Goal: Task Accomplishment & Management: Complete application form

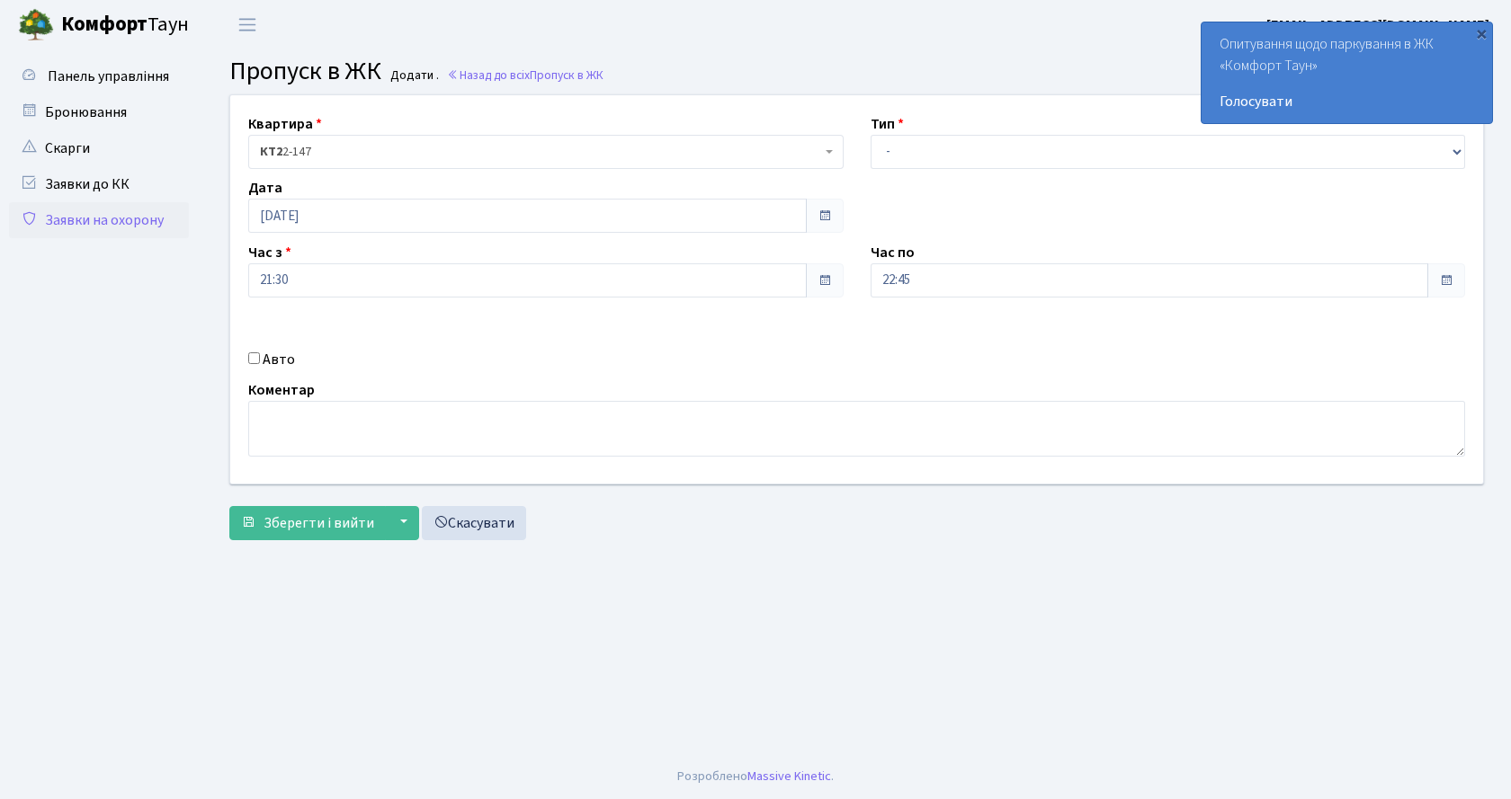
select select "2"
click at [870, 135] on select "- Доставка Таксі Гості Сервіс" at bounding box center [1167, 152] width 595 height 34
click at [253, 353] on input "Авто" at bounding box center [254, 358] width 12 height 12
checkbox input "true"
paste input "KA8976BO"
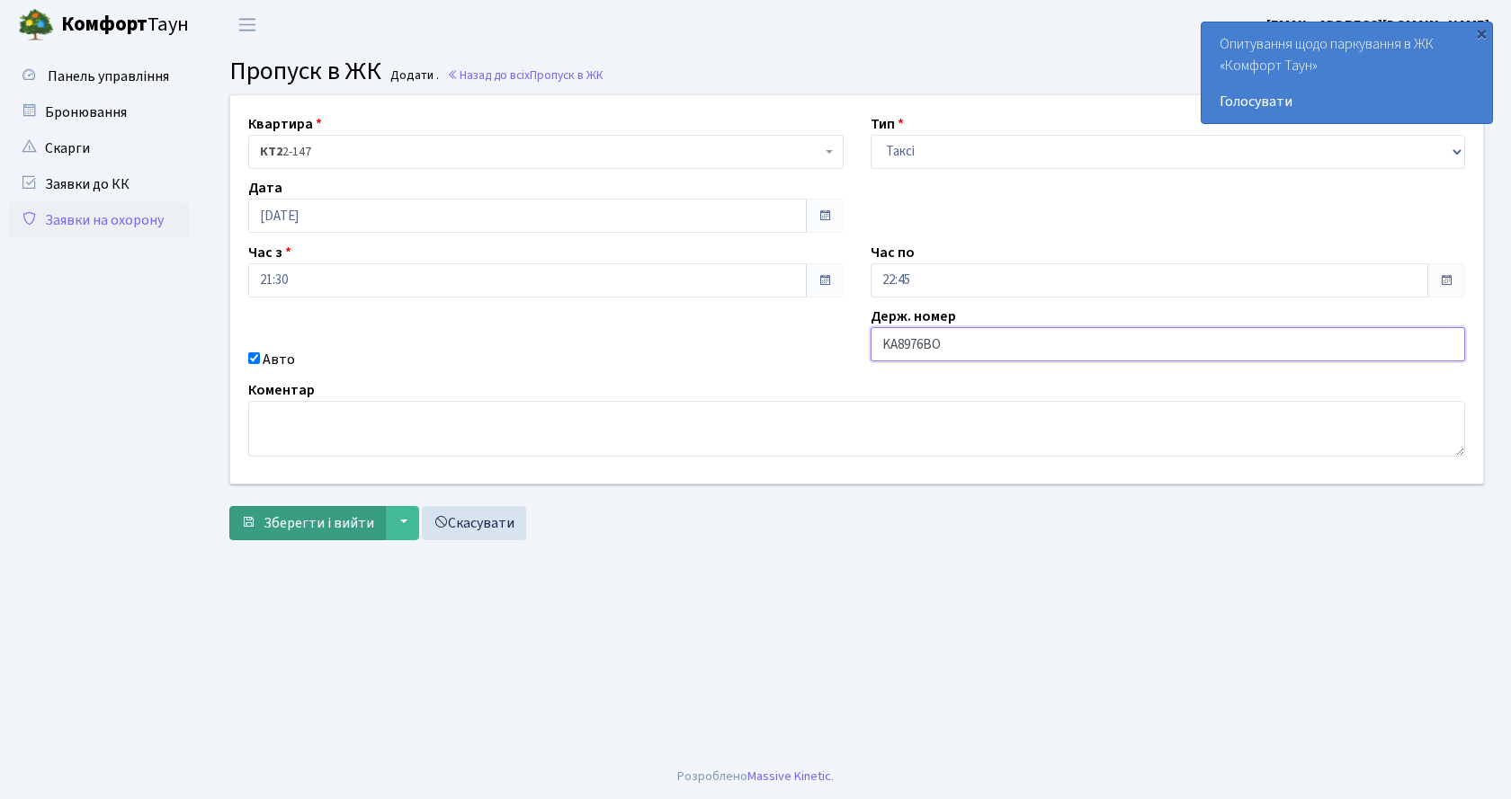
type input "KA8976BO"
click at [346, 530] on span "Зберегти і вийти" at bounding box center [318, 523] width 111 height 20
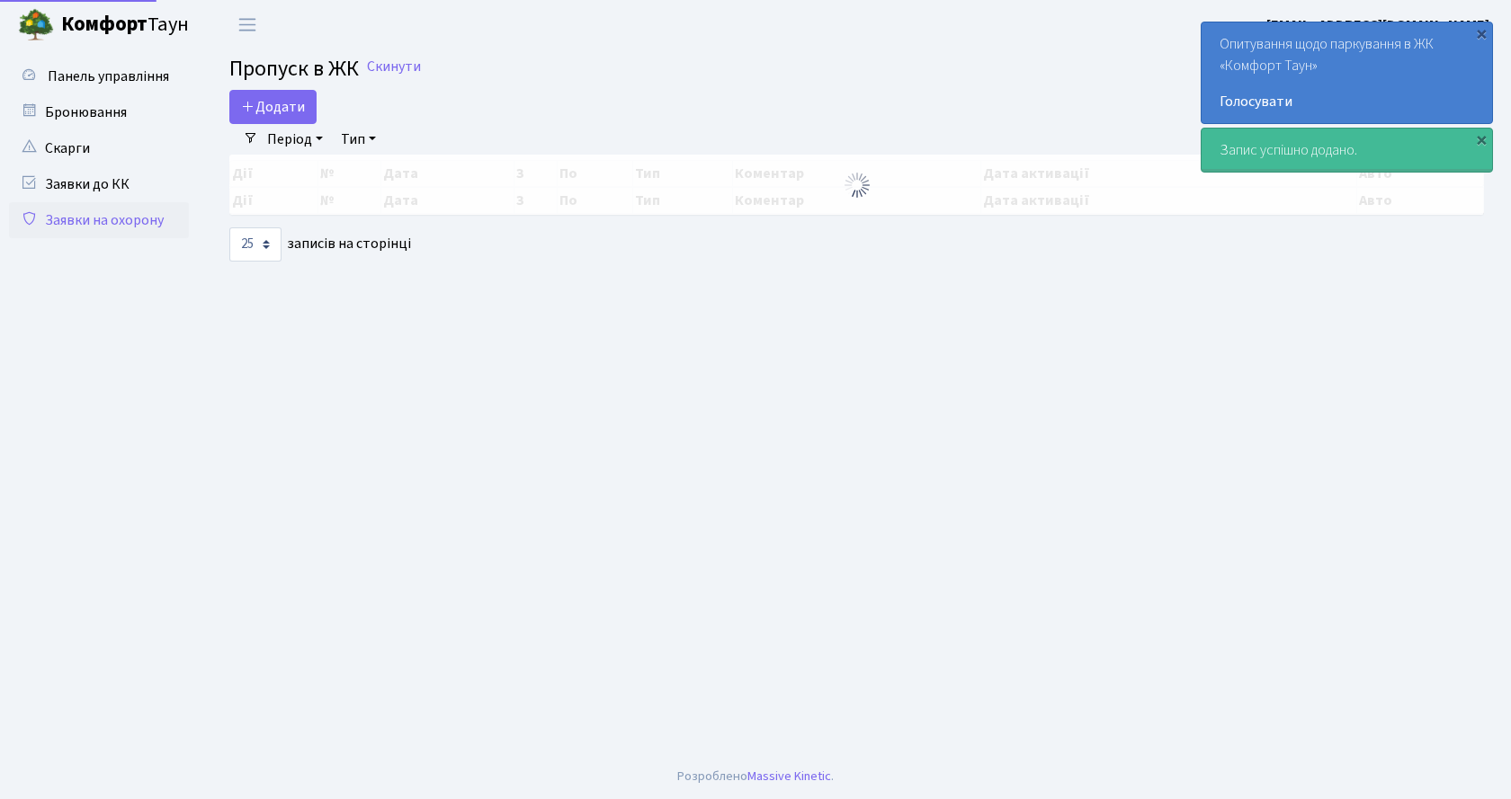
select select "25"
